Goal: Task Accomplishment & Management: Complete application form

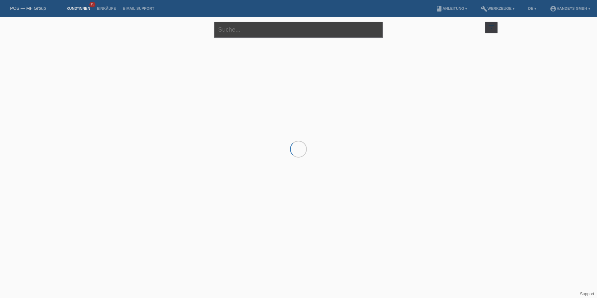
click at [261, 31] on input "text" at bounding box center [298, 30] width 169 height 16
type input "EDOLIND"
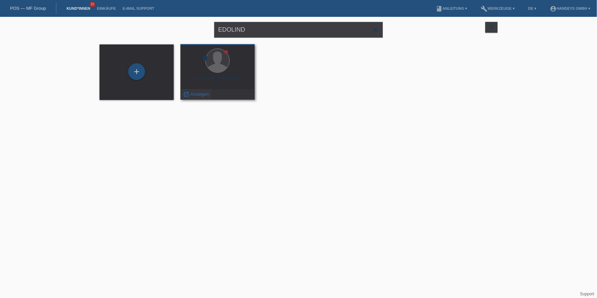
click at [195, 95] on span "Anzeigen" at bounding box center [199, 94] width 18 height 5
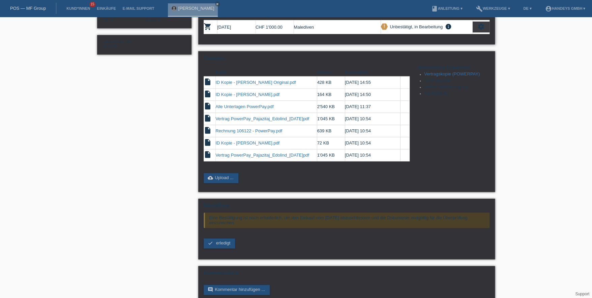
scroll to position [132, 0]
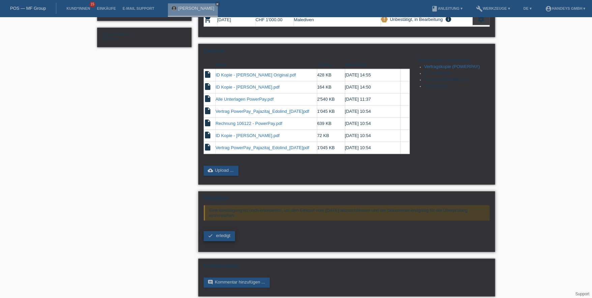
click at [219, 233] on span "erledigt" at bounding box center [223, 235] width 14 height 5
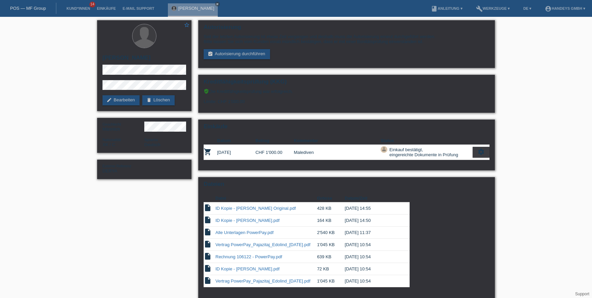
scroll to position [70, 0]
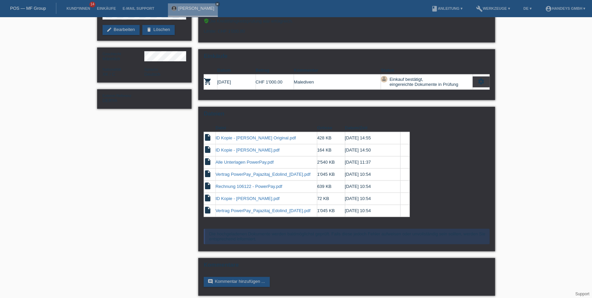
click at [77, 11] on li "Kund*innen 14" at bounding box center [78, 8] width 30 height 17
click at [80, 5] on li "Kund*innen 14" at bounding box center [78, 8] width 30 height 17
click at [80, 9] on link "Kund*innen" at bounding box center [78, 8] width 30 height 4
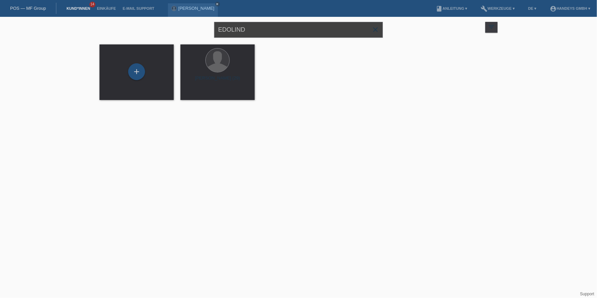
drag, startPoint x: 264, startPoint y: 30, endPoint x: 200, endPoint y: 33, distance: 64.8
click at [200, 33] on div "EDOLIND close filter_list view_module Alle Kund*innen anzeigen star Markierte K…" at bounding box center [298, 29] width 405 height 24
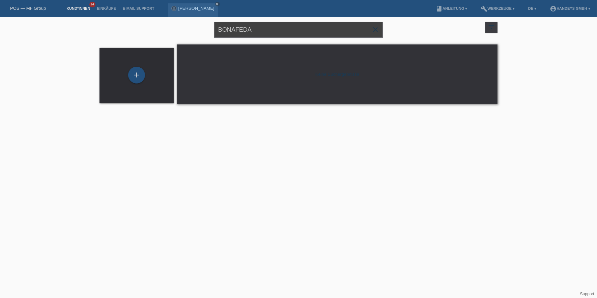
drag, startPoint x: 268, startPoint y: 32, endPoint x: 153, endPoint y: 32, distance: 115.0
click at [153, 32] on div "BONAFEDA close filter_list view_module Alle Kund*innen anzeigen star Markierte …" at bounding box center [298, 29] width 405 height 24
type input "BONAFEDE"
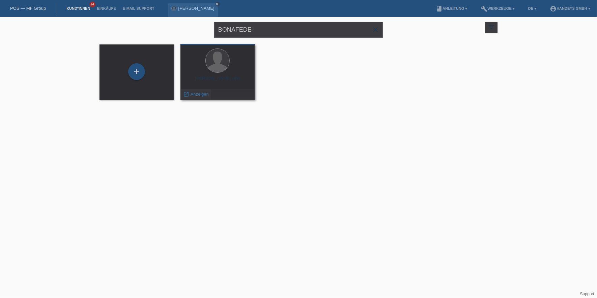
click at [188, 95] on icon "launch" at bounding box center [186, 94] width 6 height 6
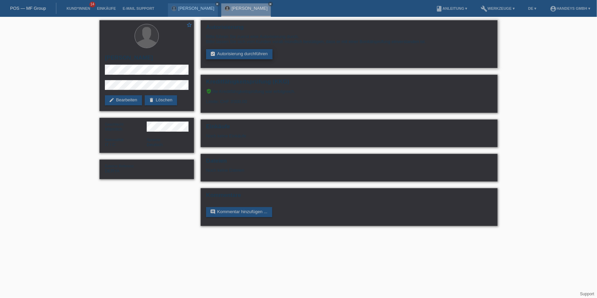
click at [238, 52] on link "assignment_turned_in Autorisierung durchführen" at bounding box center [239, 54] width 66 height 10
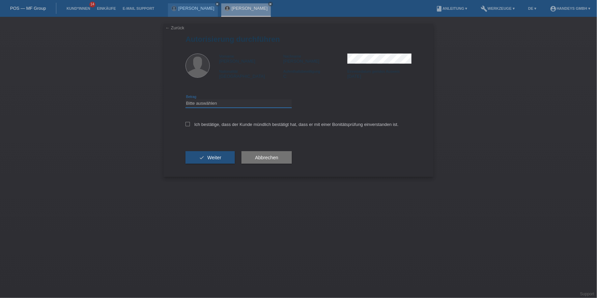
drag, startPoint x: 212, startPoint y: 99, endPoint x: 213, endPoint y: 106, distance: 6.2
click at [212, 99] on select "Bitte auswählen CHF 1.00 - CHF 499.00 CHF 500.00 - CHF 1'999.00 CHF 2'000.00 - …" at bounding box center [238, 103] width 106 height 8
select select "3"
click at [185, 99] on select "Bitte auswählen CHF 1.00 - CHF 499.00 CHF 500.00 - CHF 1'999.00 CHF 2'000.00 - …" at bounding box center [238, 103] width 106 height 8
click at [214, 122] on label "Ich bestätige, dass der Kunde mündlich bestätigt hat, dass er mit einer Bonität…" at bounding box center [291, 124] width 213 height 5
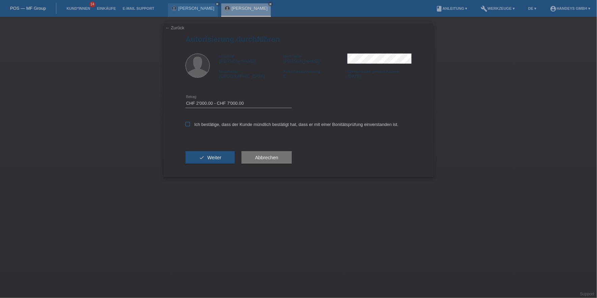
click at [190, 122] on input "Ich bestätige, dass der Kunde mündlich bestätigt hat, dass er mit einer Bonität…" at bounding box center [187, 124] width 4 height 4
checkbox input "true"
click at [219, 152] on button "check Weiter" at bounding box center [209, 157] width 49 height 13
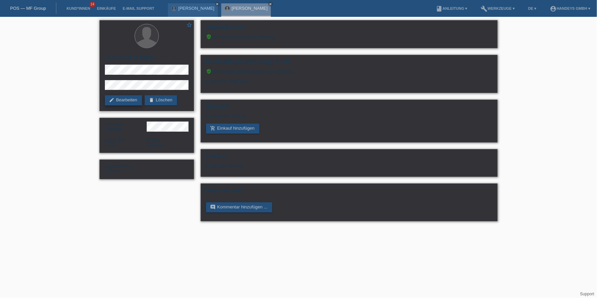
click at [113, 99] on icon "edit" at bounding box center [111, 99] width 5 height 5
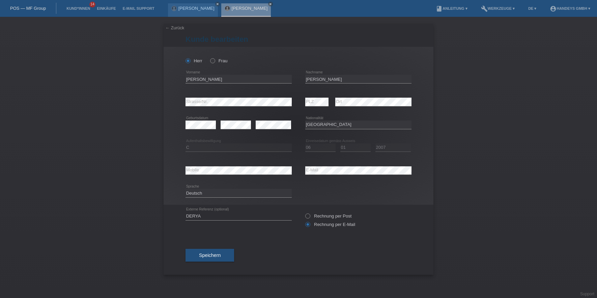
select select "IT"
select select "C"
select select "06"
select select "01"
select select "2007"
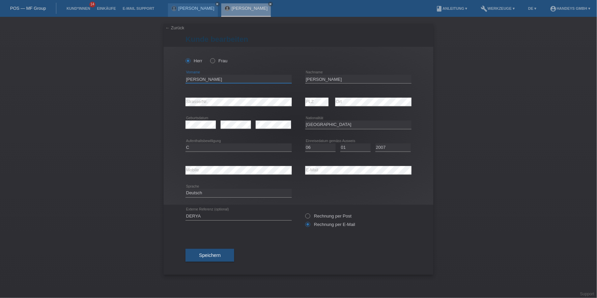
drag, startPoint x: 217, startPoint y: 80, endPoint x: 182, endPoint y: 82, distance: 34.8
click at [182, 82] on div "Herr Frau Guiseppe error Vorname" at bounding box center [298, 126] width 270 height 158
click at [193, 79] on input "[PERSON_NAME]" at bounding box center [238, 79] width 106 height 8
click at [309, 76] on input "[PERSON_NAME]" at bounding box center [358, 79] width 106 height 8
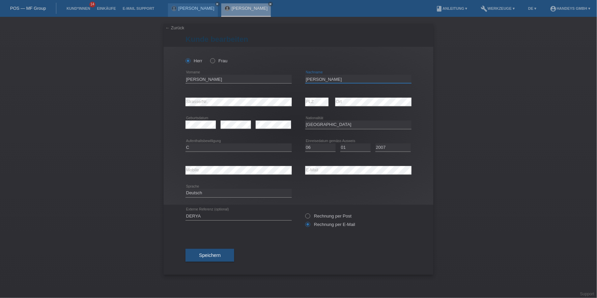
click at [309, 76] on input "[PERSON_NAME]" at bounding box center [358, 79] width 106 height 8
click at [190, 76] on input "[PERSON_NAME]" at bounding box center [238, 79] width 106 height 8
click at [167, 101] on div "Herr Frau Guiseppe error Vorname" at bounding box center [298, 126] width 270 height 158
click at [275, 169] on div "error Mobile error E-Mail" at bounding box center [298, 170] width 226 height 23
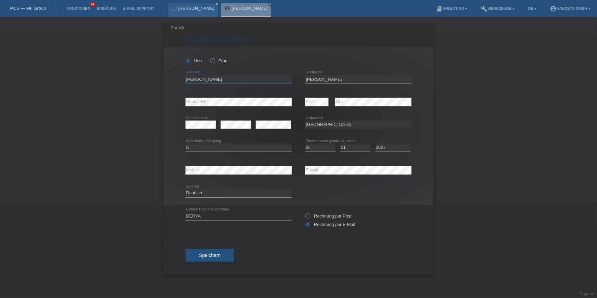
click at [192, 81] on input "[PERSON_NAME]" at bounding box center [238, 79] width 106 height 8
drag, startPoint x: 194, startPoint y: 79, endPoint x: 180, endPoint y: 78, distance: 14.5
click at [180, 78] on div "Herr Frau c error Vorname PLZ" at bounding box center [298, 126] width 270 height 158
type input "[PERSON_NAME]"
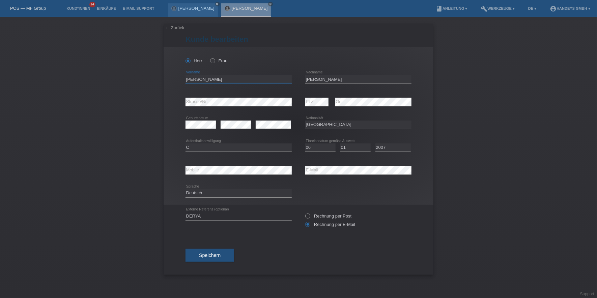
click at [193, 77] on input "[PERSON_NAME]" at bounding box center [238, 79] width 106 height 8
click at [308, 78] on input "[PERSON_NAME]" at bounding box center [358, 79] width 106 height 8
click at [277, 166] on div "error Mobile error E-Mail" at bounding box center [298, 170] width 226 height 23
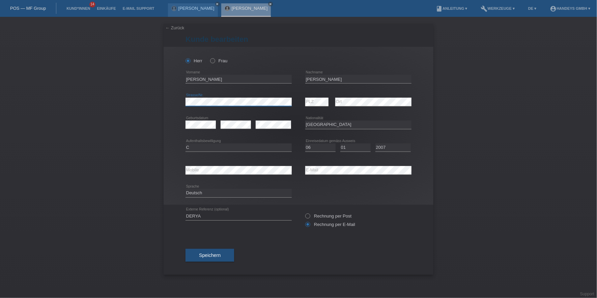
click at [152, 99] on div "← Zurück Kunde bearbeiten Herr Frau Guiseppe error Vorname PLZ" at bounding box center [298, 157] width 597 height 281
click at [257, 10] on link "[PERSON_NAME]" at bounding box center [250, 8] width 36 height 5
